Goal: Task Accomplishment & Management: Manage account settings

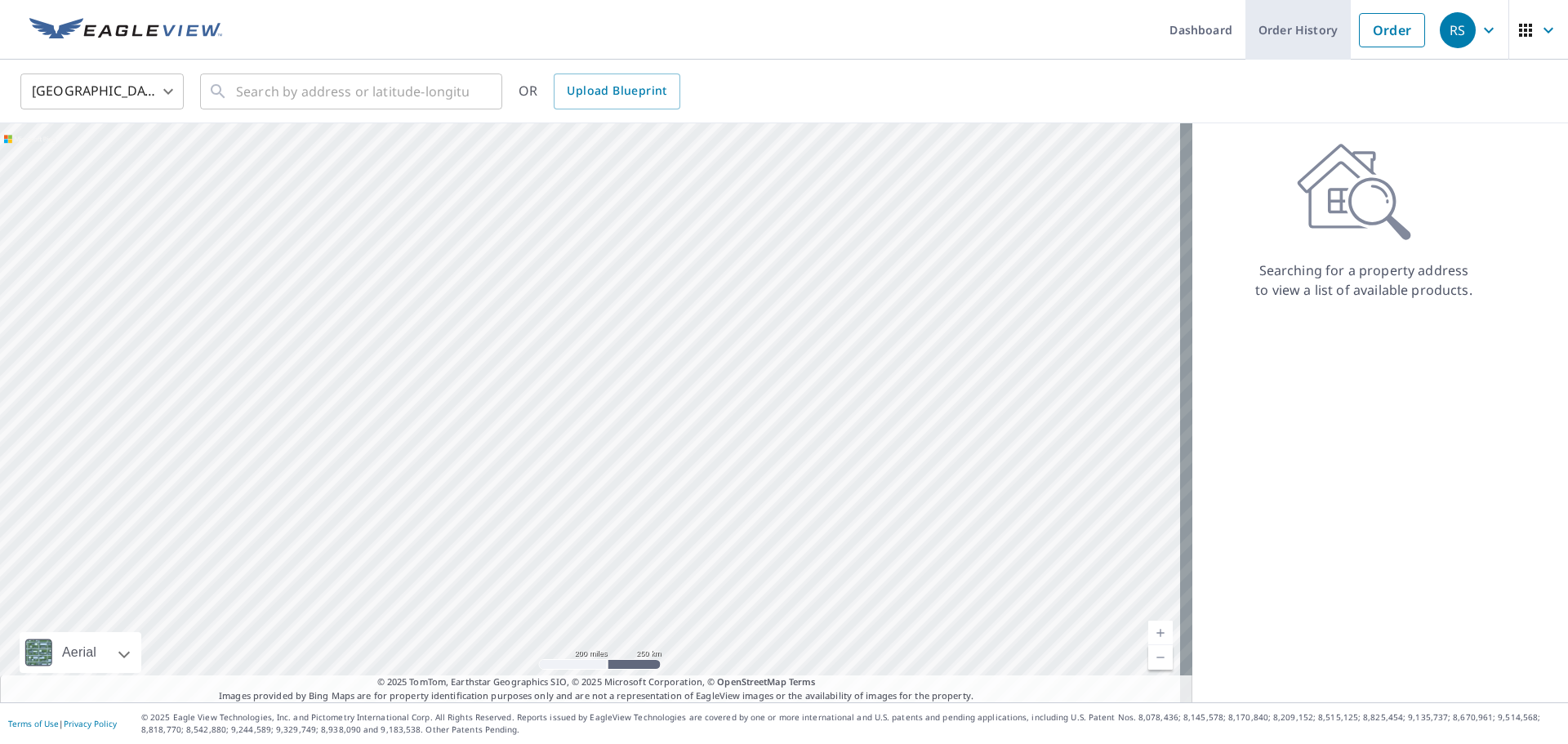
click at [1284, 28] on link "Order History" at bounding box center [1298, 29] width 106 height 59
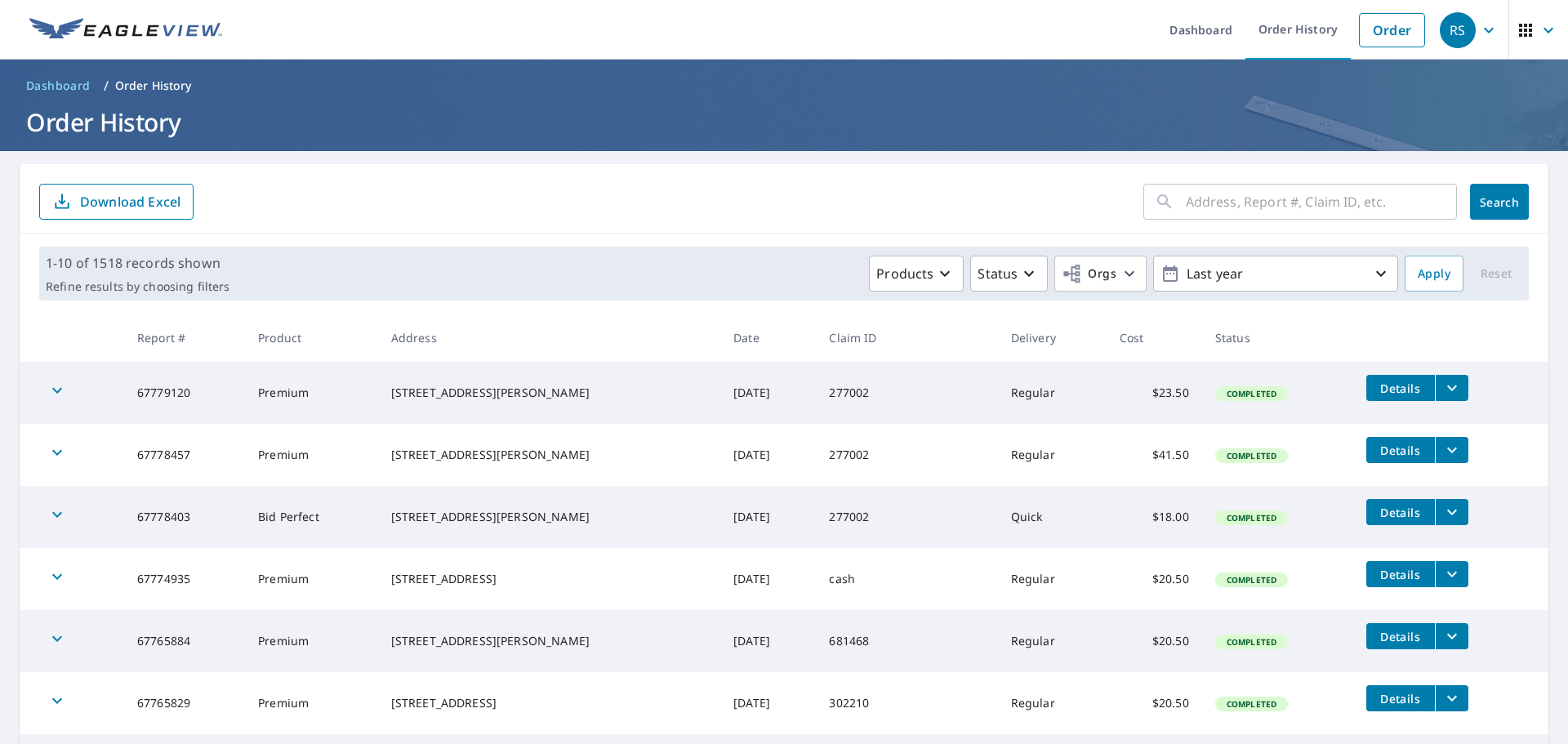
click at [1381, 390] on span "Details" at bounding box center [1401, 388] width 49 height 16
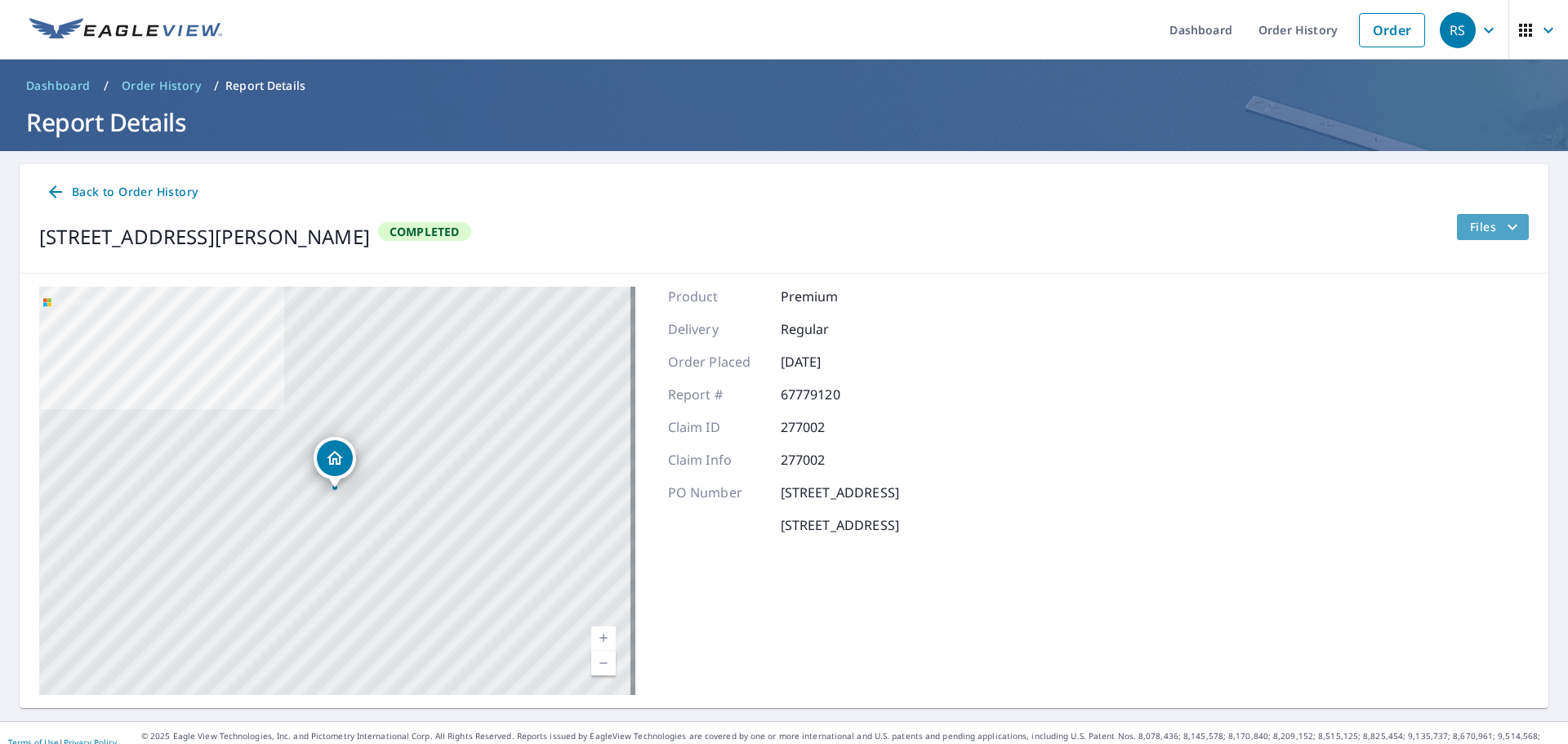
click at [1470, 225] on span "Files" at bounding box center [1496, 227] width 52 height 20
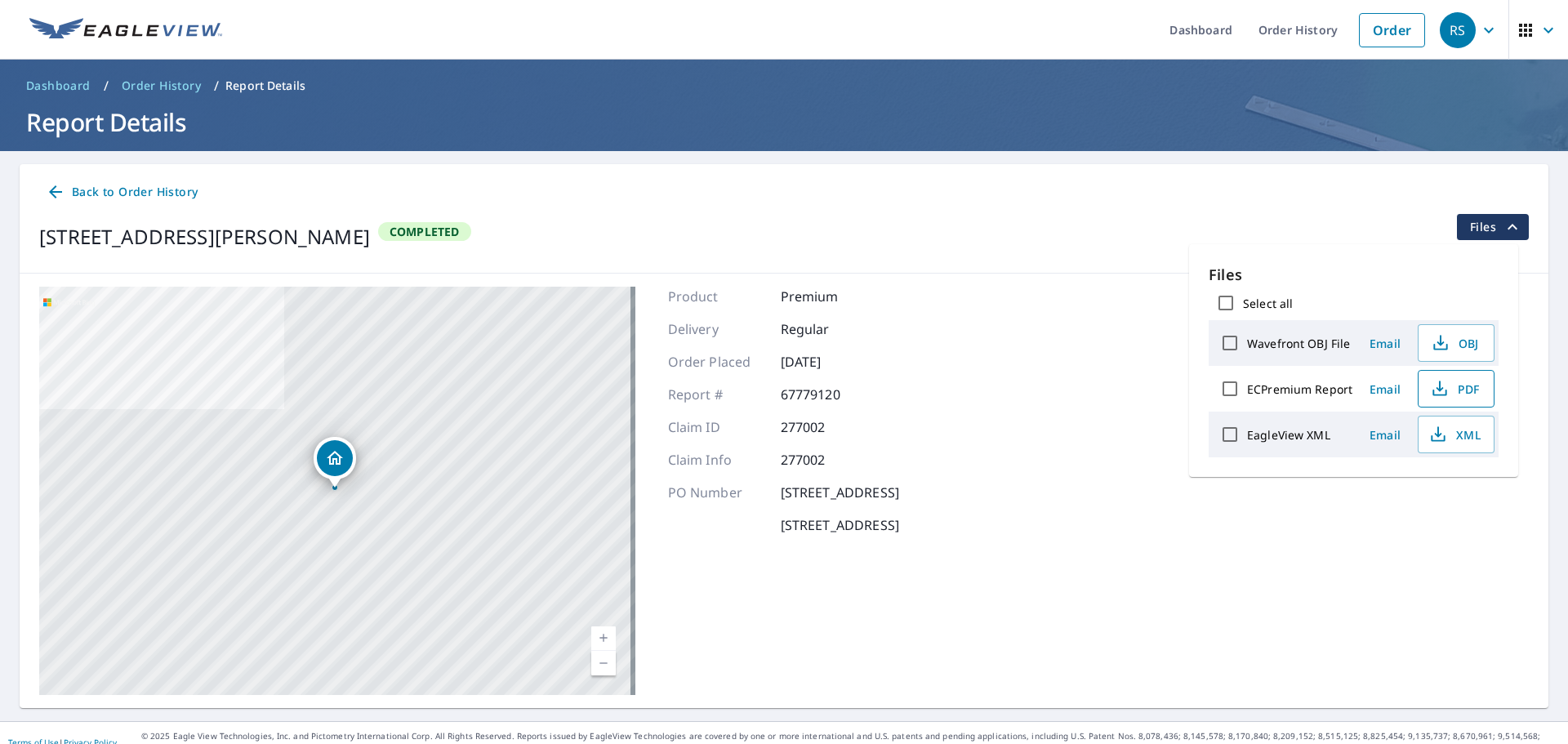
click at [1456, 388] on span "PDF" at bounding box center [1454, 389] width 52 height 20
click at [1385, 388] on span "Email" at bounding box center [1385, 388] width 39 height 16
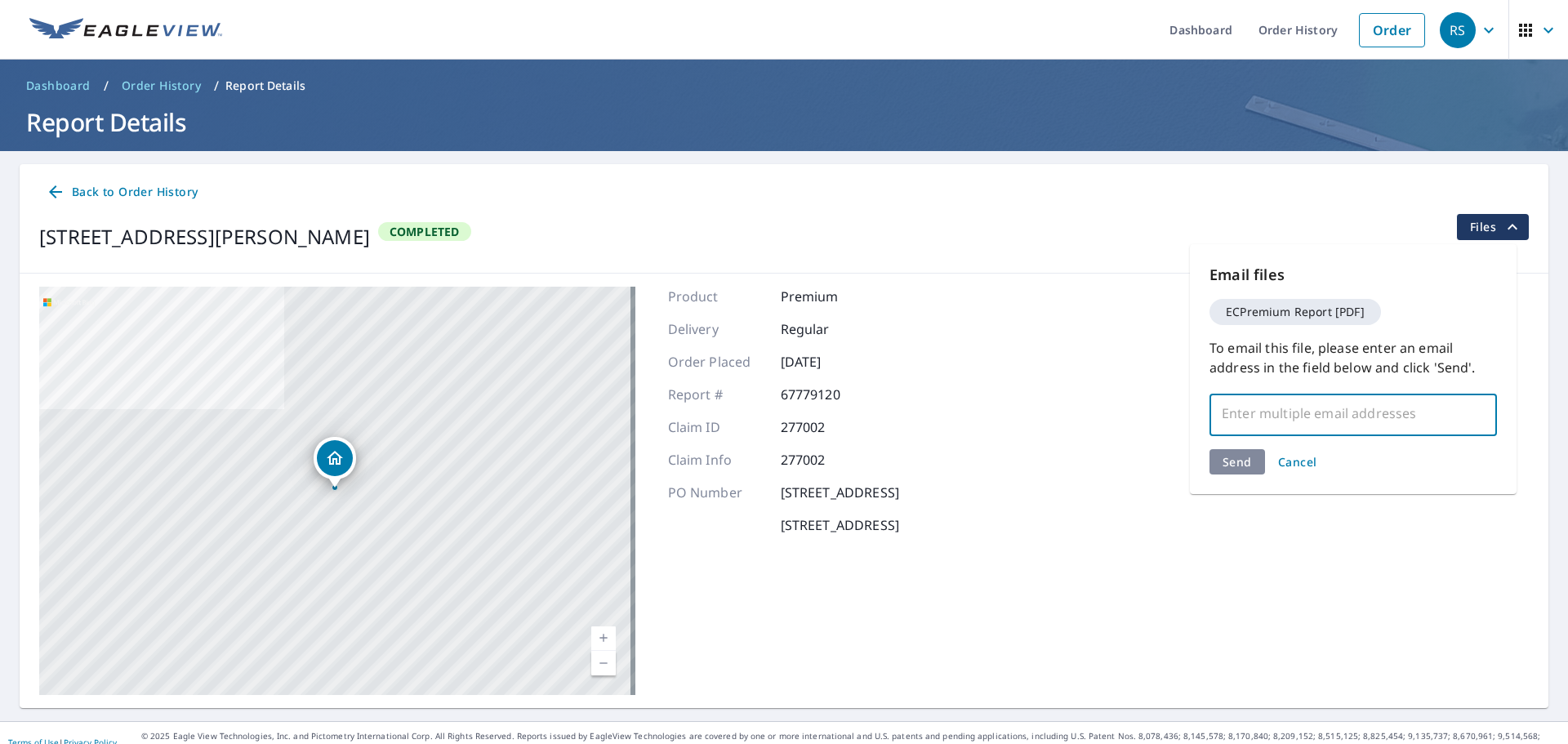
click at [1248, 412] on input "text" at bounding box center [1341, 413] width 248 height 31
type input "[PERSON_NAME][EMAIL_ADDRESS][PERSON_NAME][DOMAIN_NAME]"
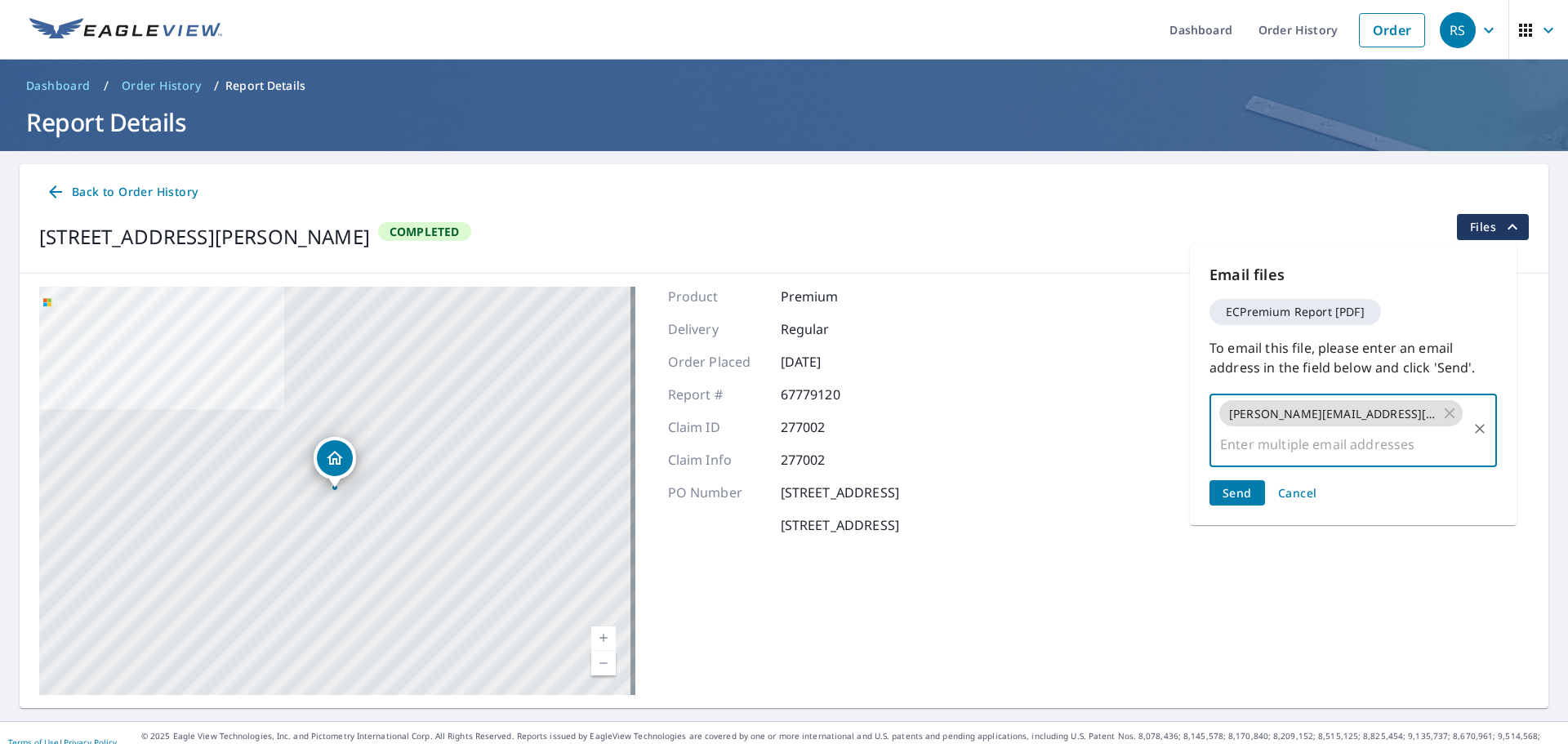
click at [1253, 480] on button "Send" at bounding box center [1237, 493] width 56 height 26
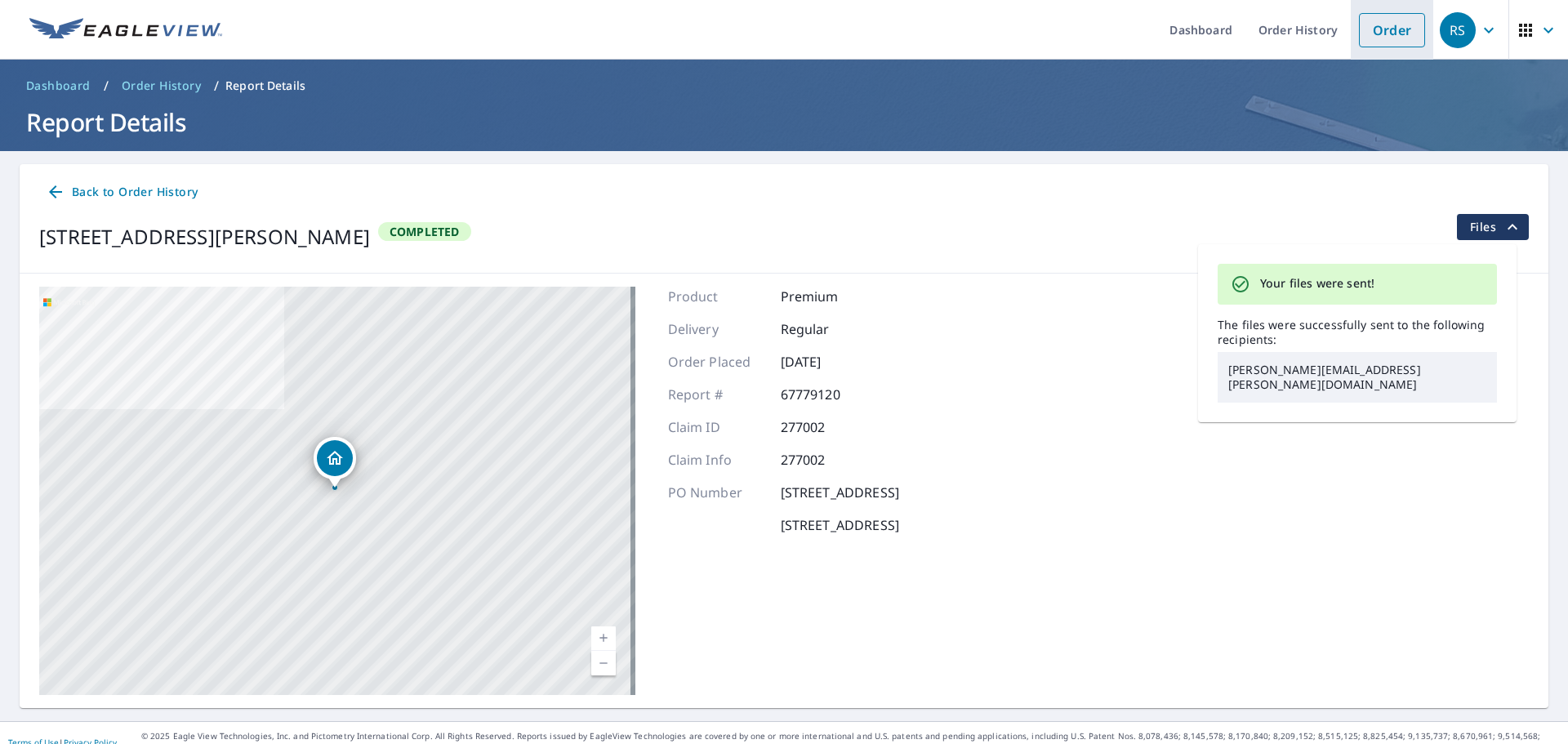
click at [1369, 38] on link "Order" at bounding box center [1392, 30] width 67 height 35
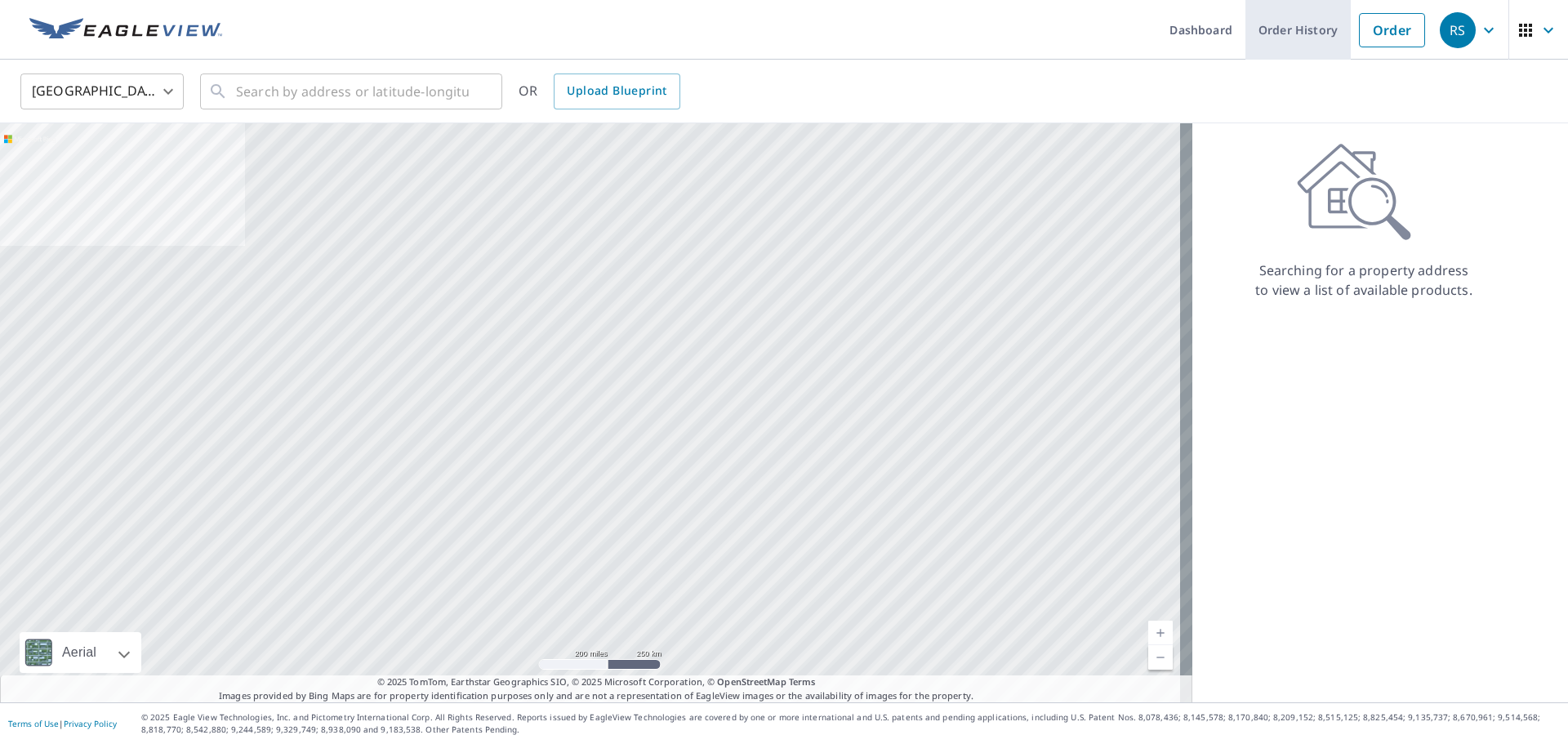
click at [1299, 36] on link "Order History" at bounding box center [1298, 29] width 106 height 59
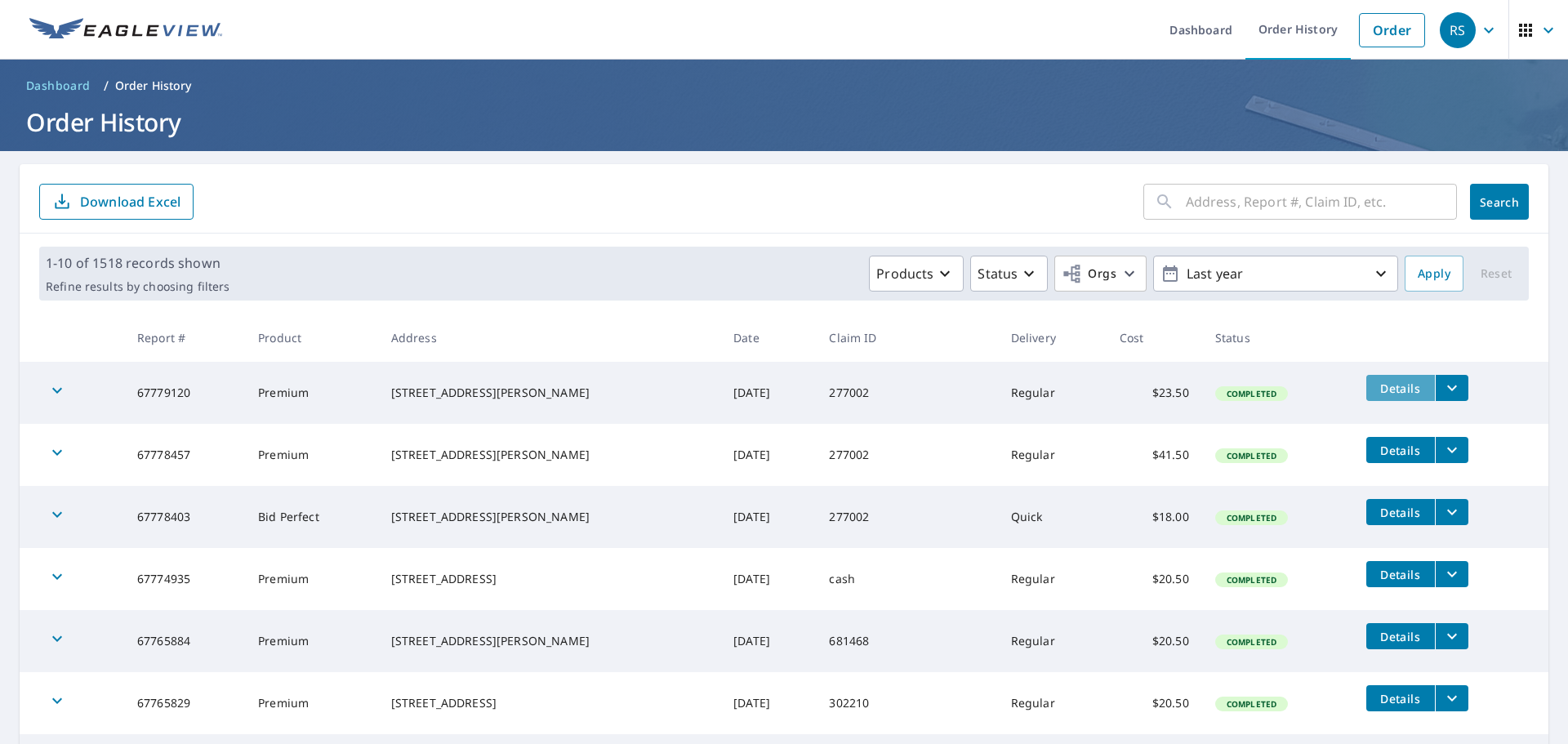
click at [1378, 388] on span "Details" at bounding box center [1401, 388] width 49 height 16
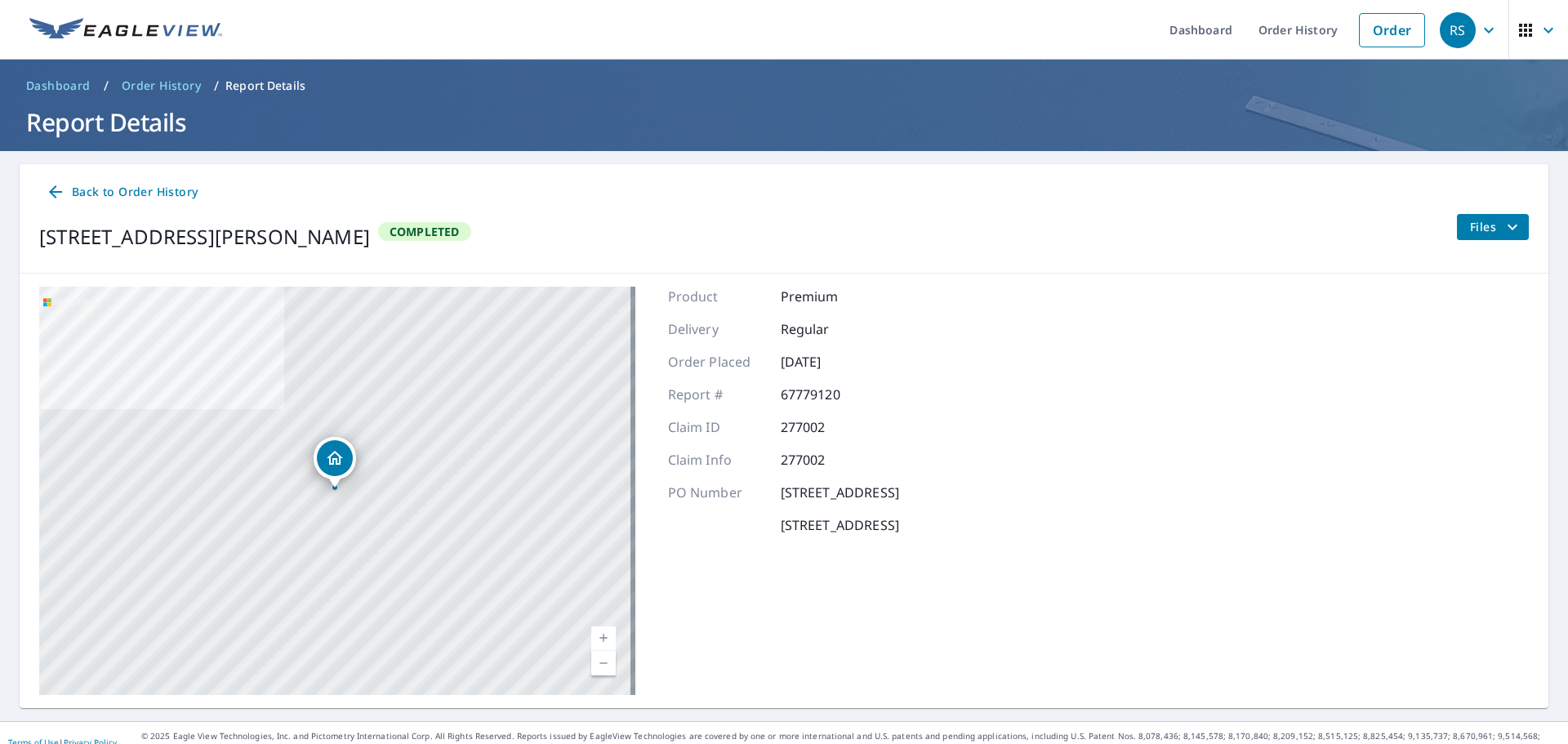
click at [1470, 226] on span "Files" at bounding box center [1496, 227] width 52 height 20
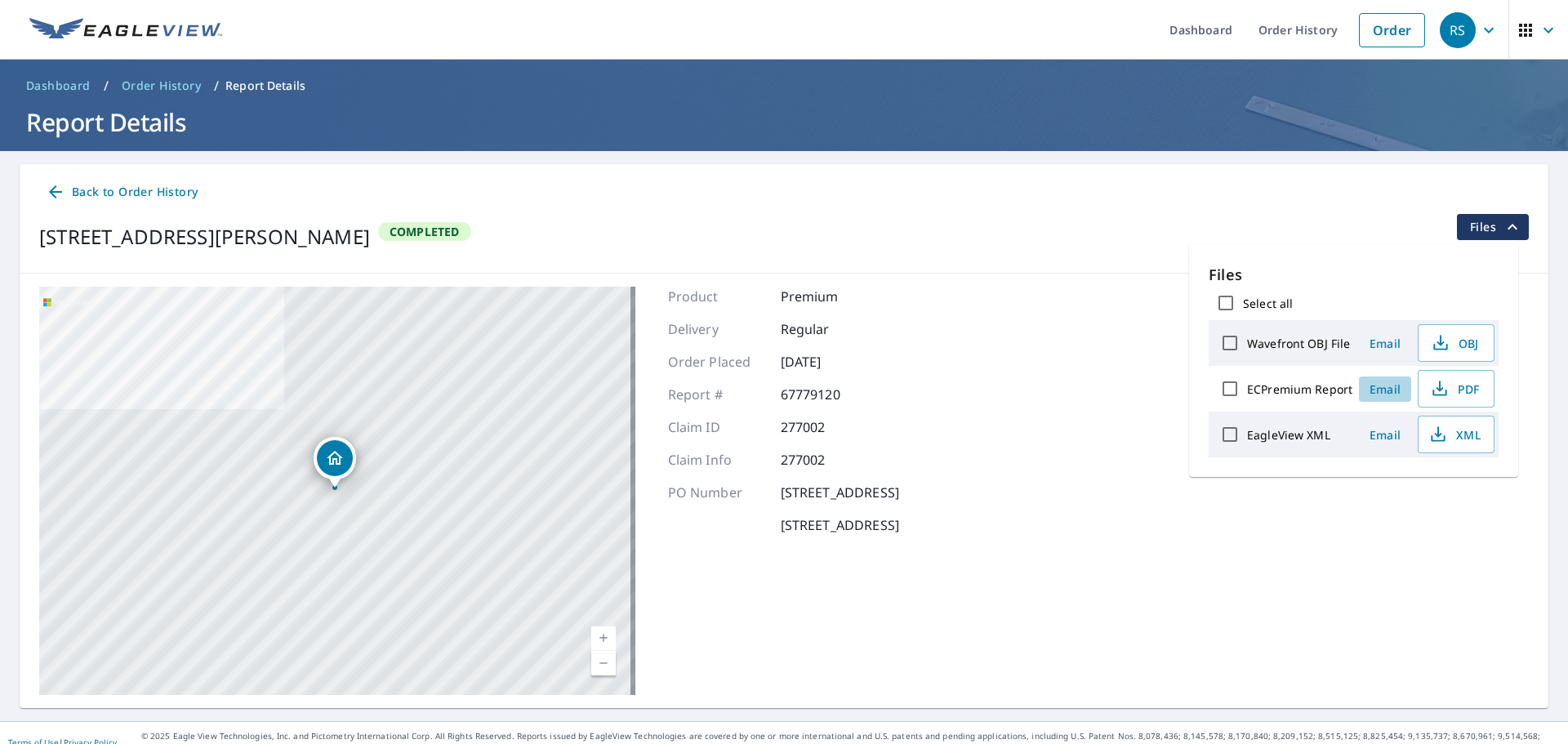
click at [1388, 392] on span "Email" at bounding box center [1385, 388] width 39 height 16
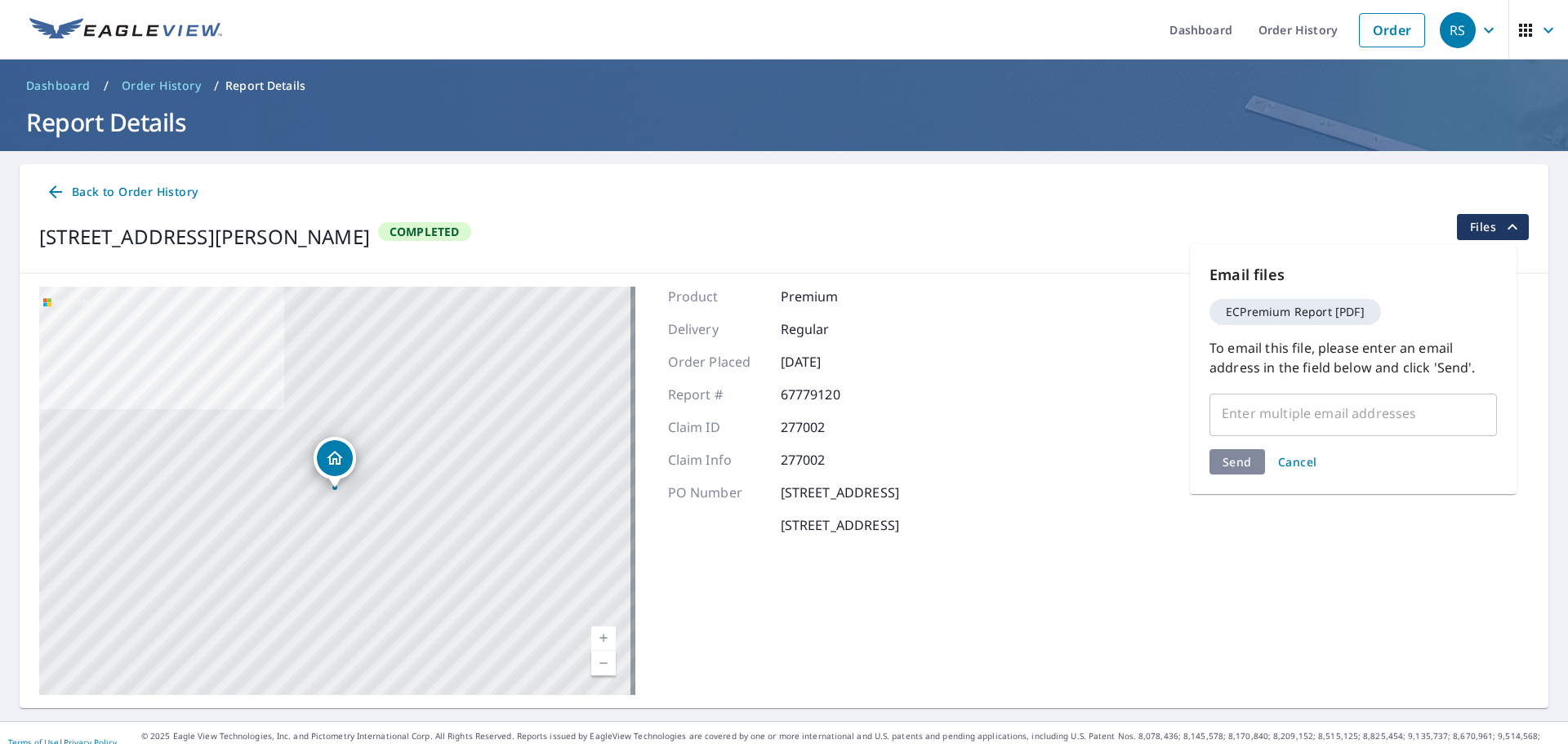
click at [1273, 417] on input "text" at bounding box center [1341, 413] width 248 height 31
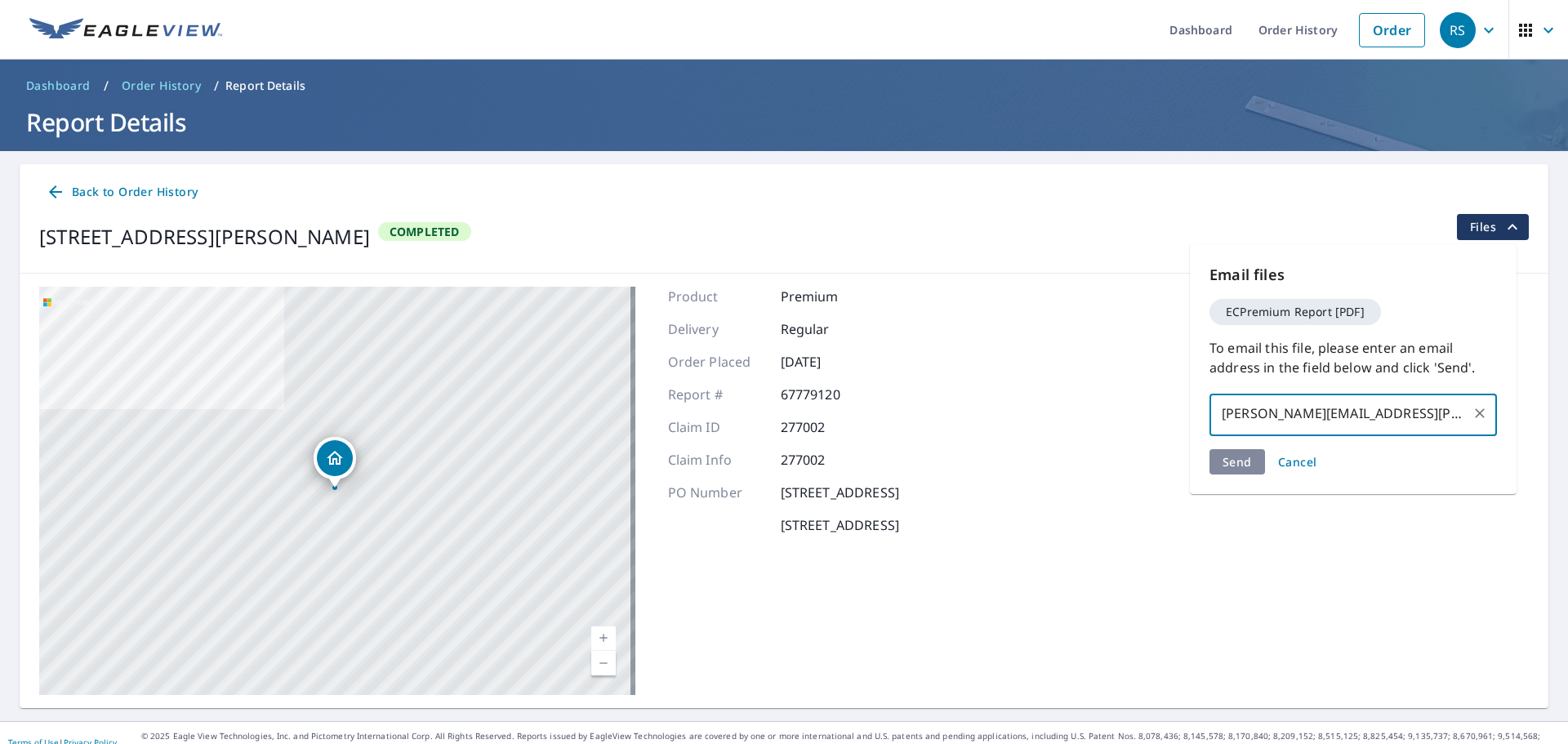
type input "[PERSON_NAME][EMAIL_ADDRESS][PERSON_NAME][DOMAIN_NAME]"
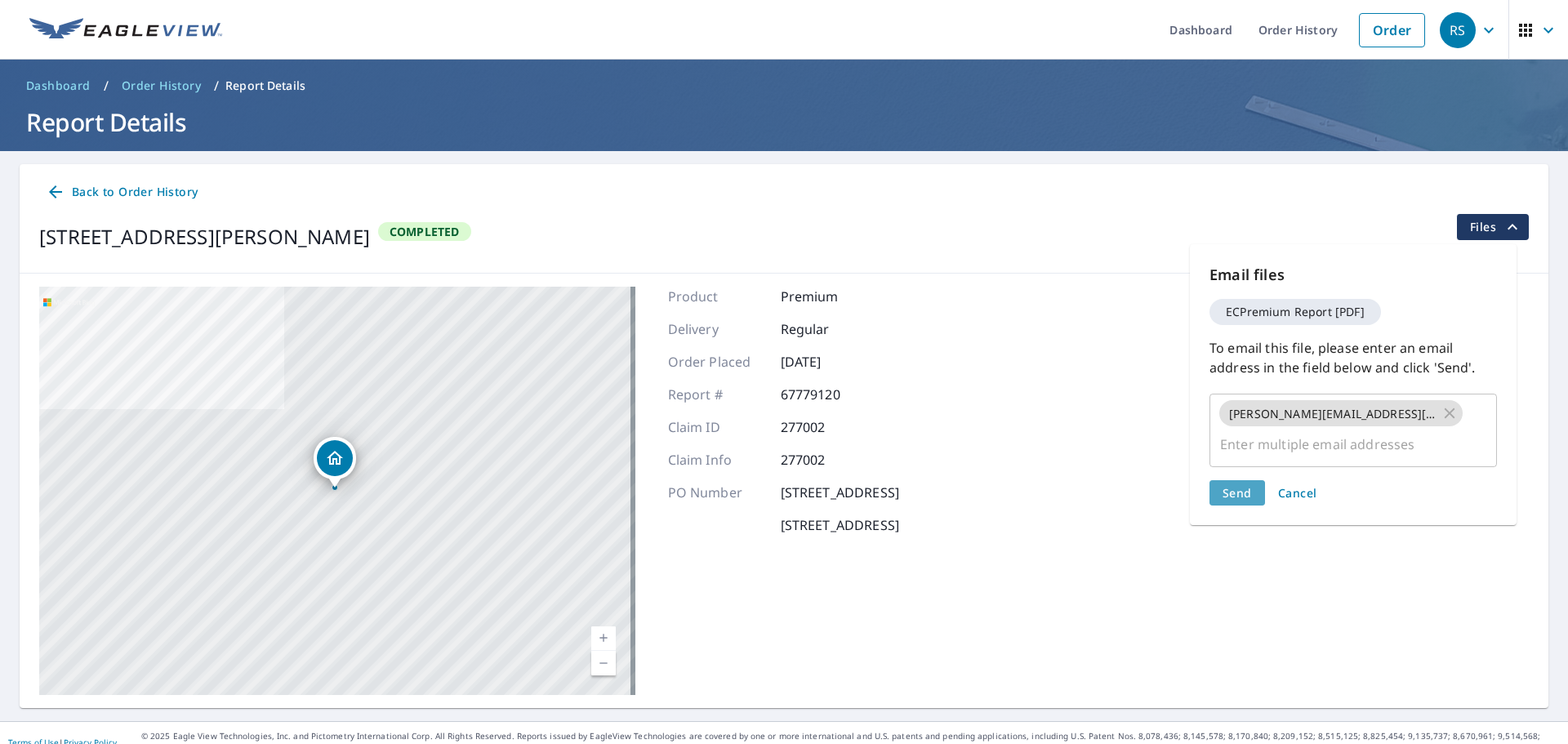
click at [1237, 485] on span "Send" at bounding box center [1237, 492] width 29 height 16
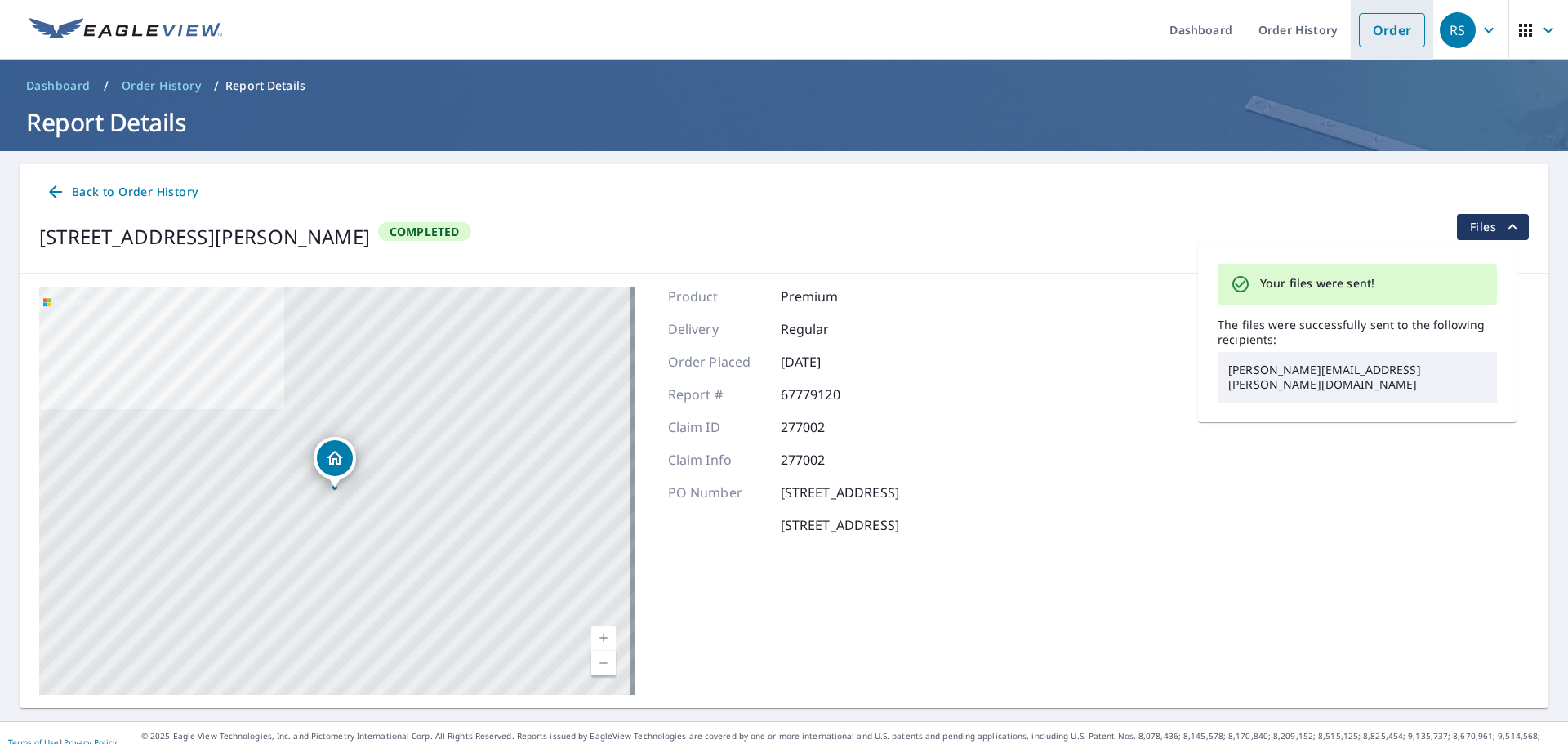
click at [1372, 36] on link "Order" at bounding box center [1392, 30] width 67 height 35
